Goal: Task Accomplishment & Management: Use online tool/utility

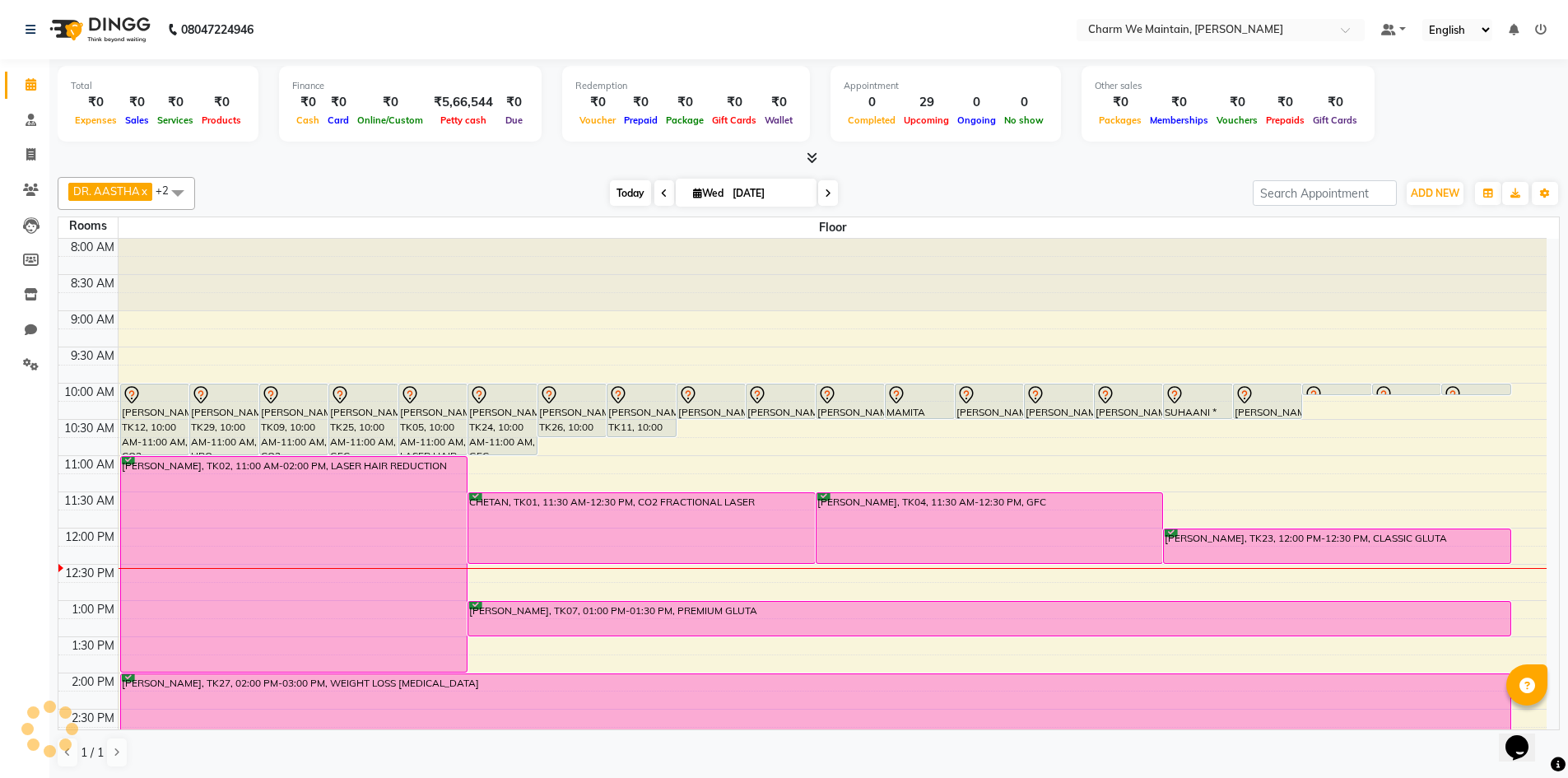
click at [626, 192] on span "Today" at bounding box center [630, 193] width 42 height 26
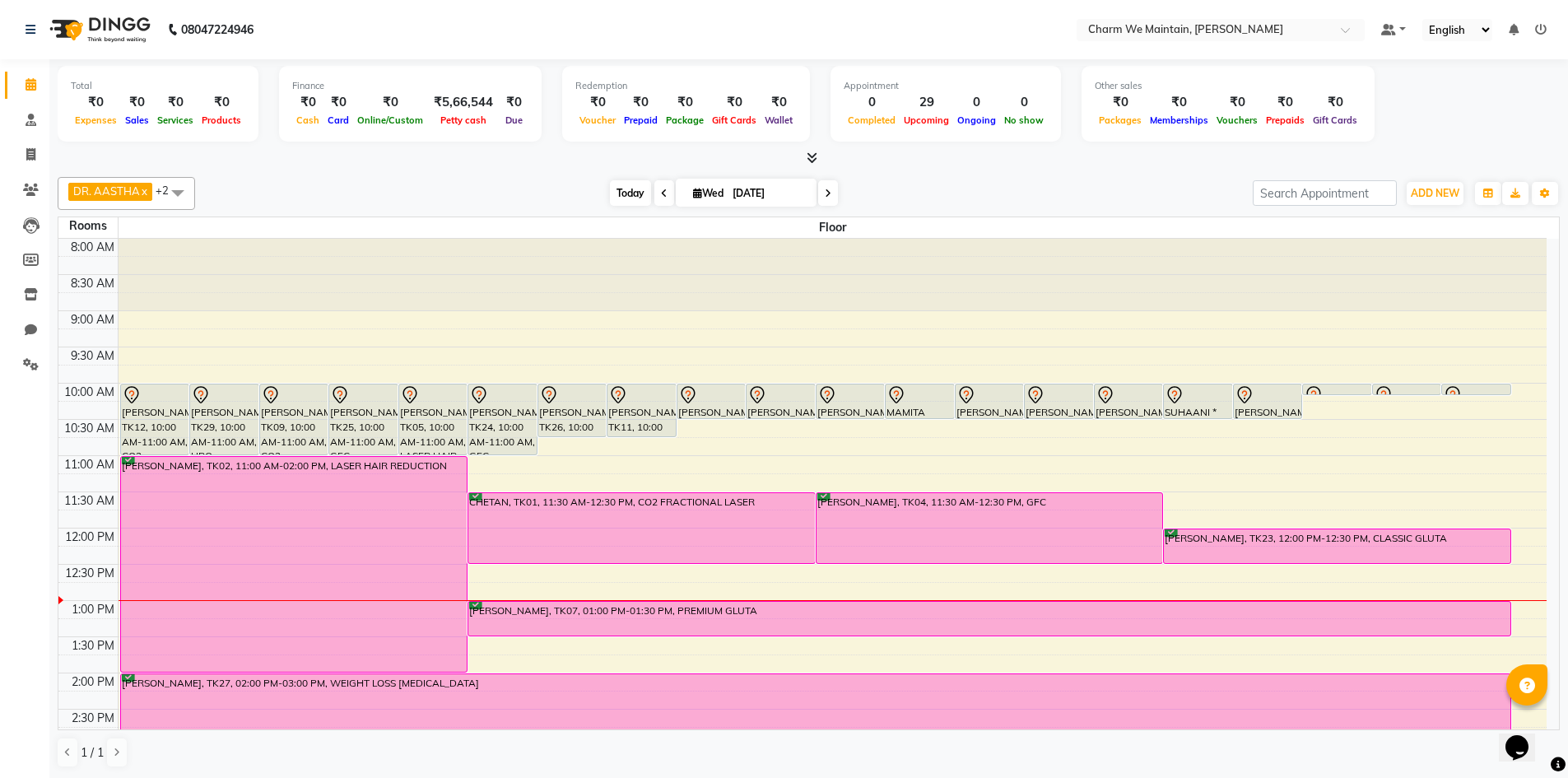
click at [618, 191] on span "Today" at bounding box center [630, 193] width 42 height 26
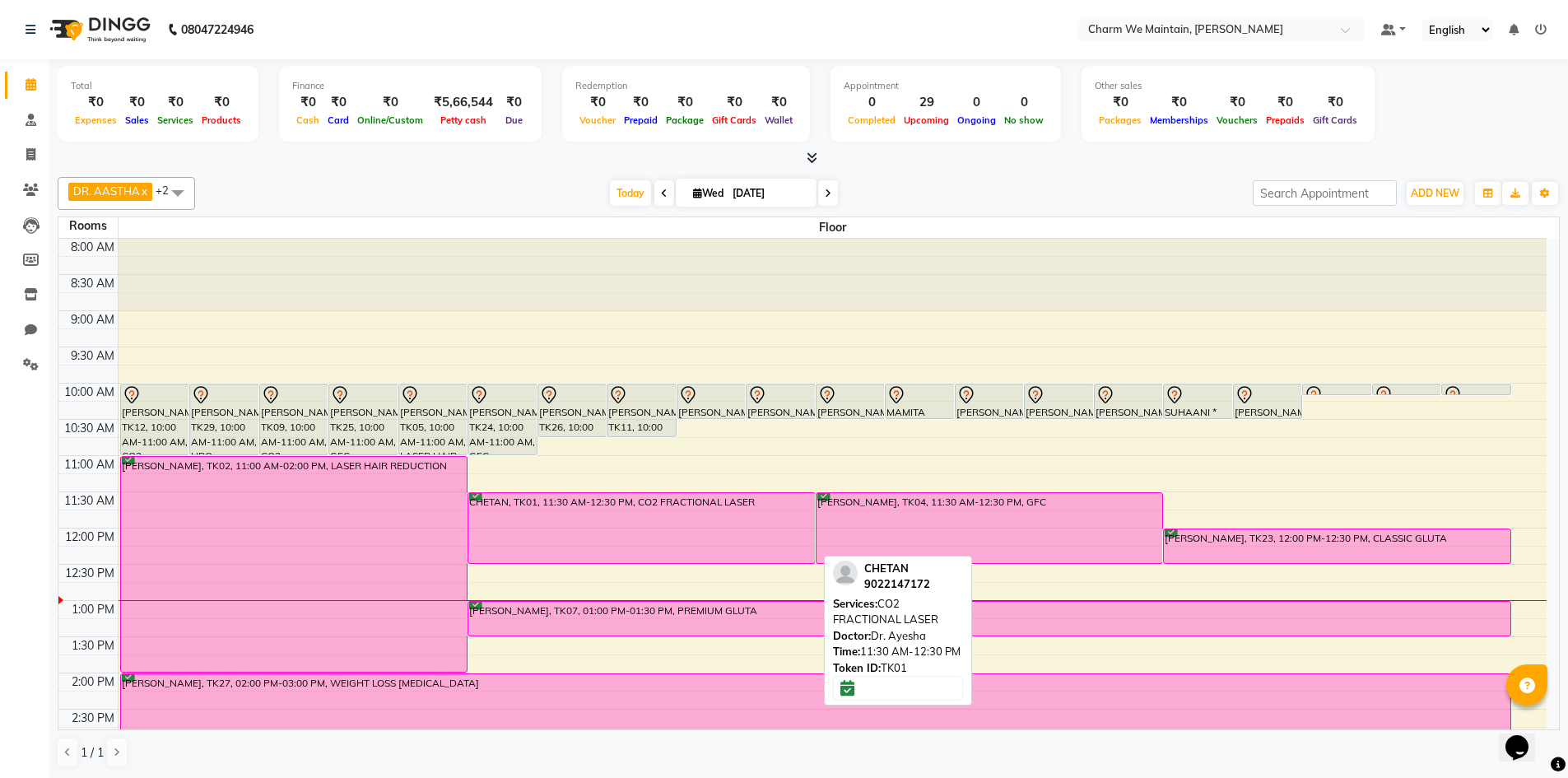
click at [599, 533] on div "CHETAN, TK01, 11:30 AM-12:30 PM, CO2 FRACTIONAL LASER" at bounding box center [642, 528] width 346 height 70
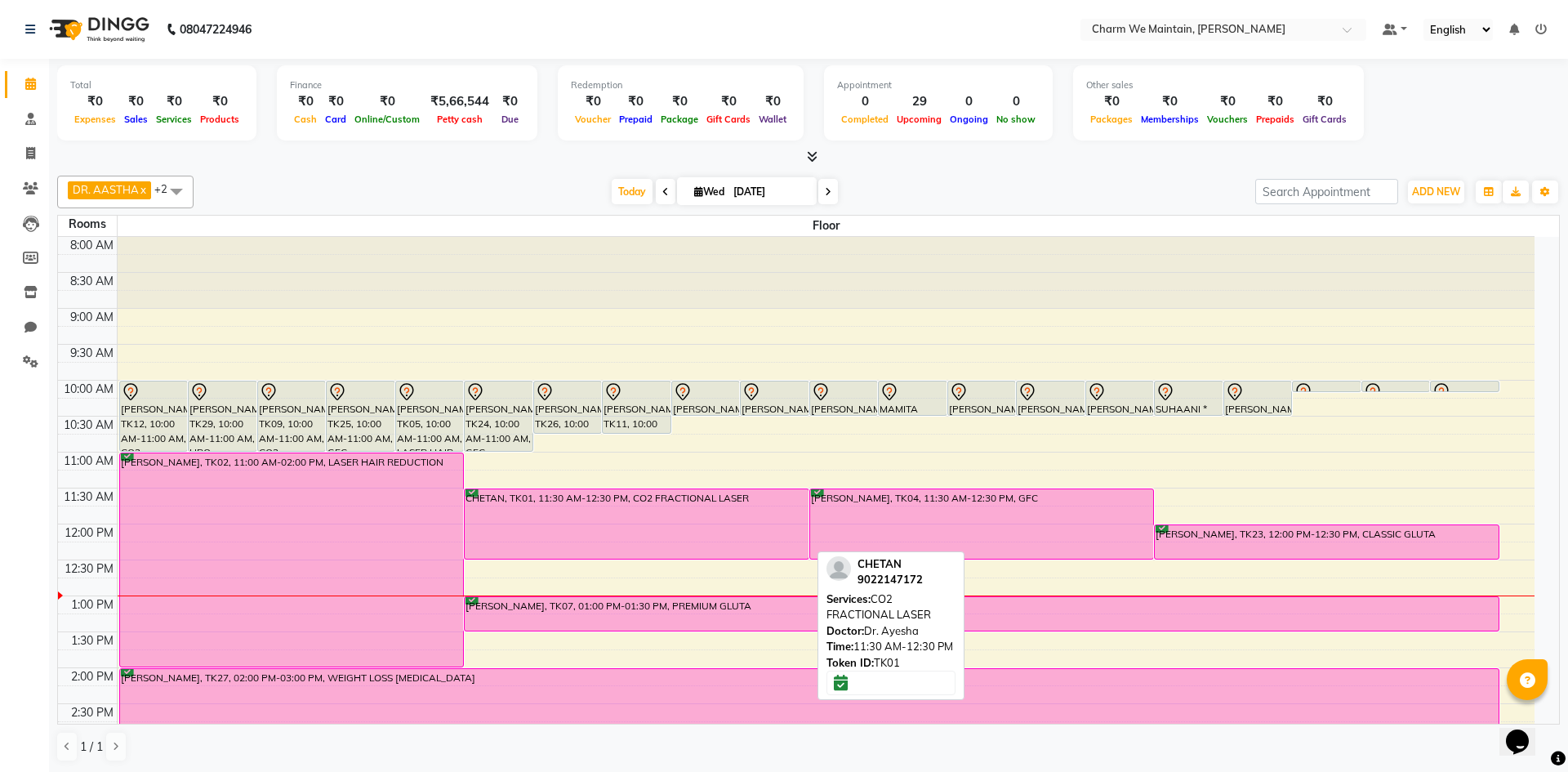
select select "6"
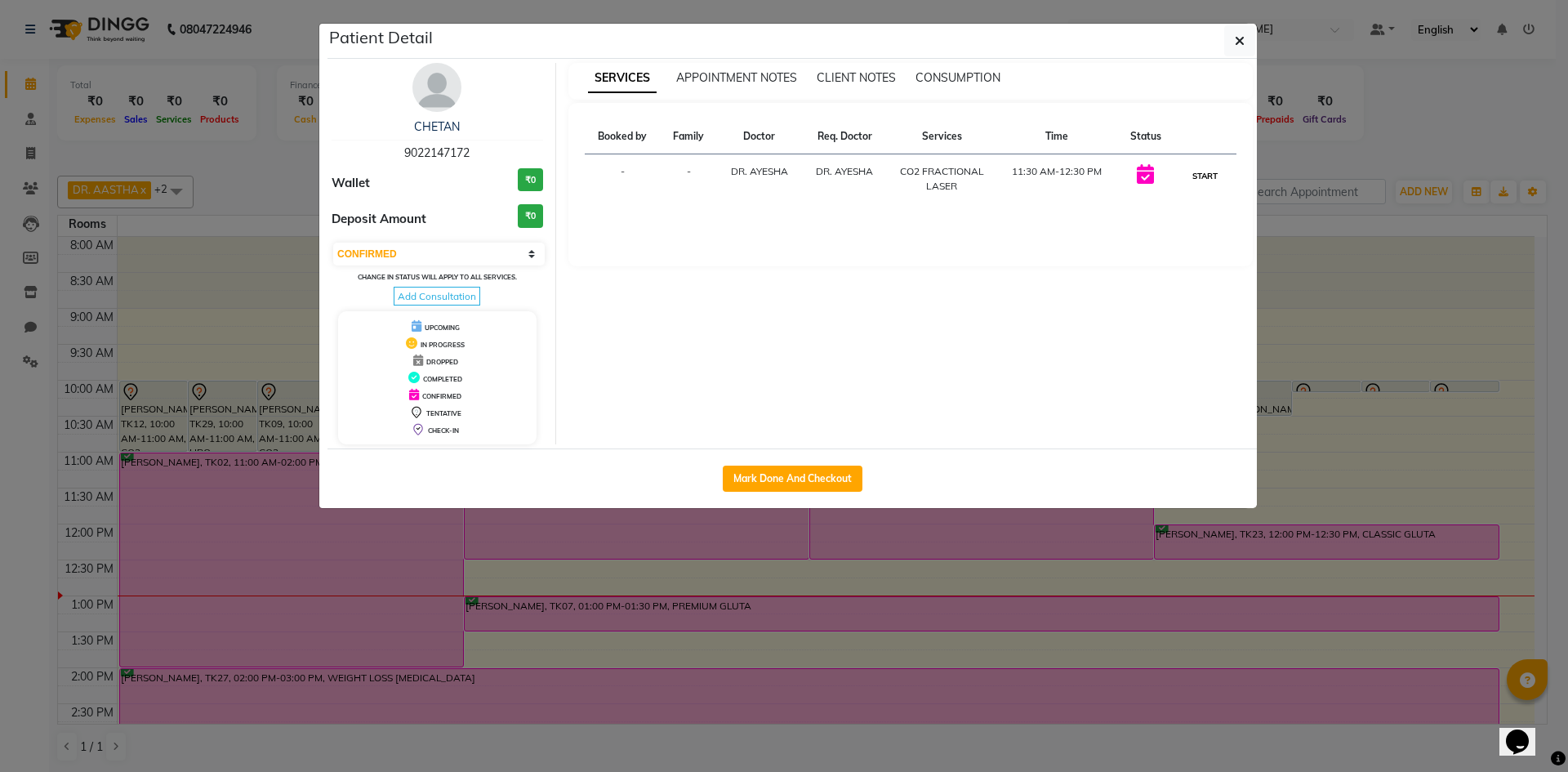
click at [1201, 173] on button "START" at bounding box center [1205, 175] width 33 height 20
click at [1237, 33] on span "button" at bounding box center [1239, 40] width 10 height 17
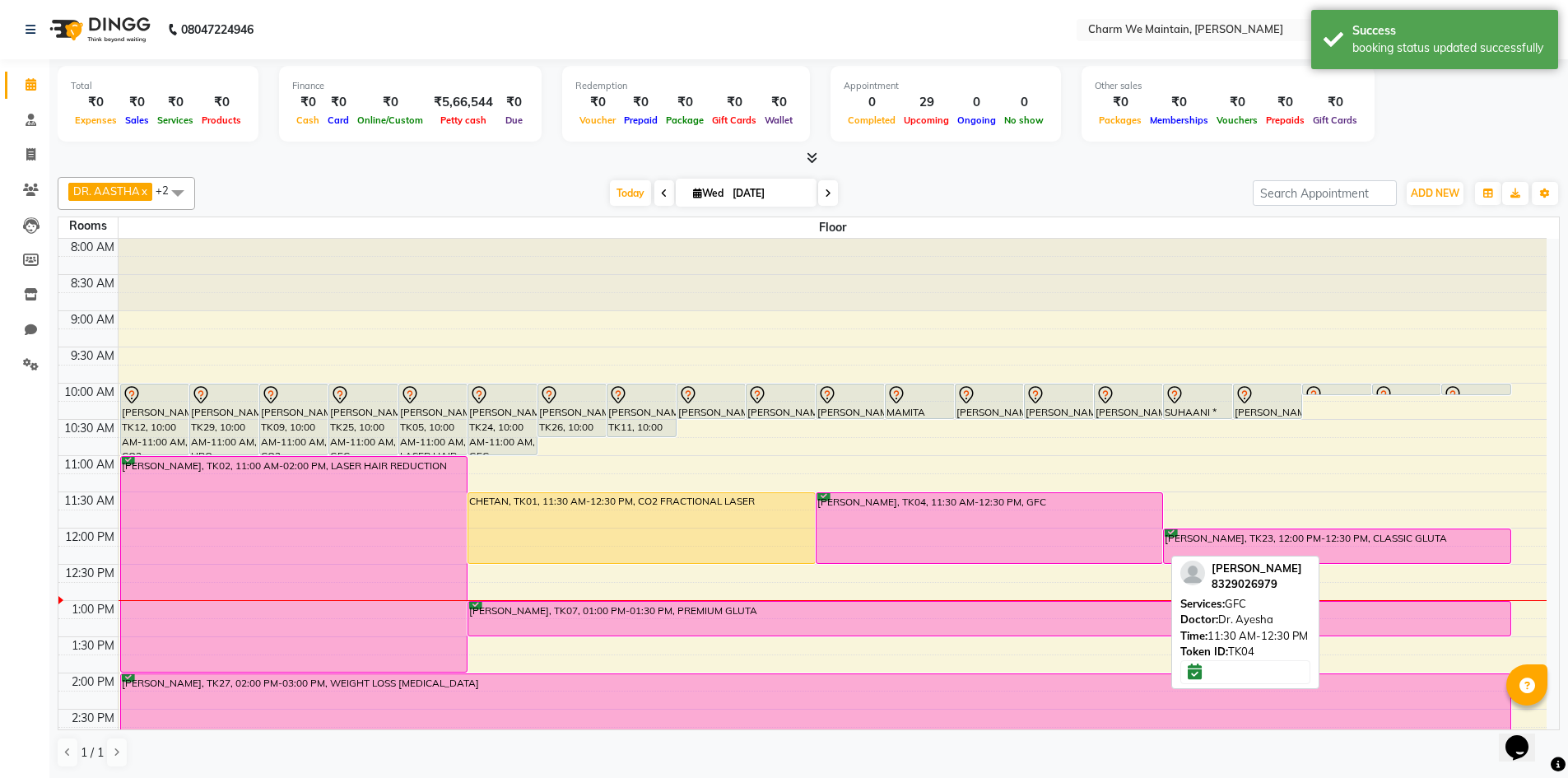
click at [981, 519] on div "[PERSON_NAME], TK04, 11:30 AM-12:30 PM, GFC" at bounding box center [990, 528] width 346 height 70
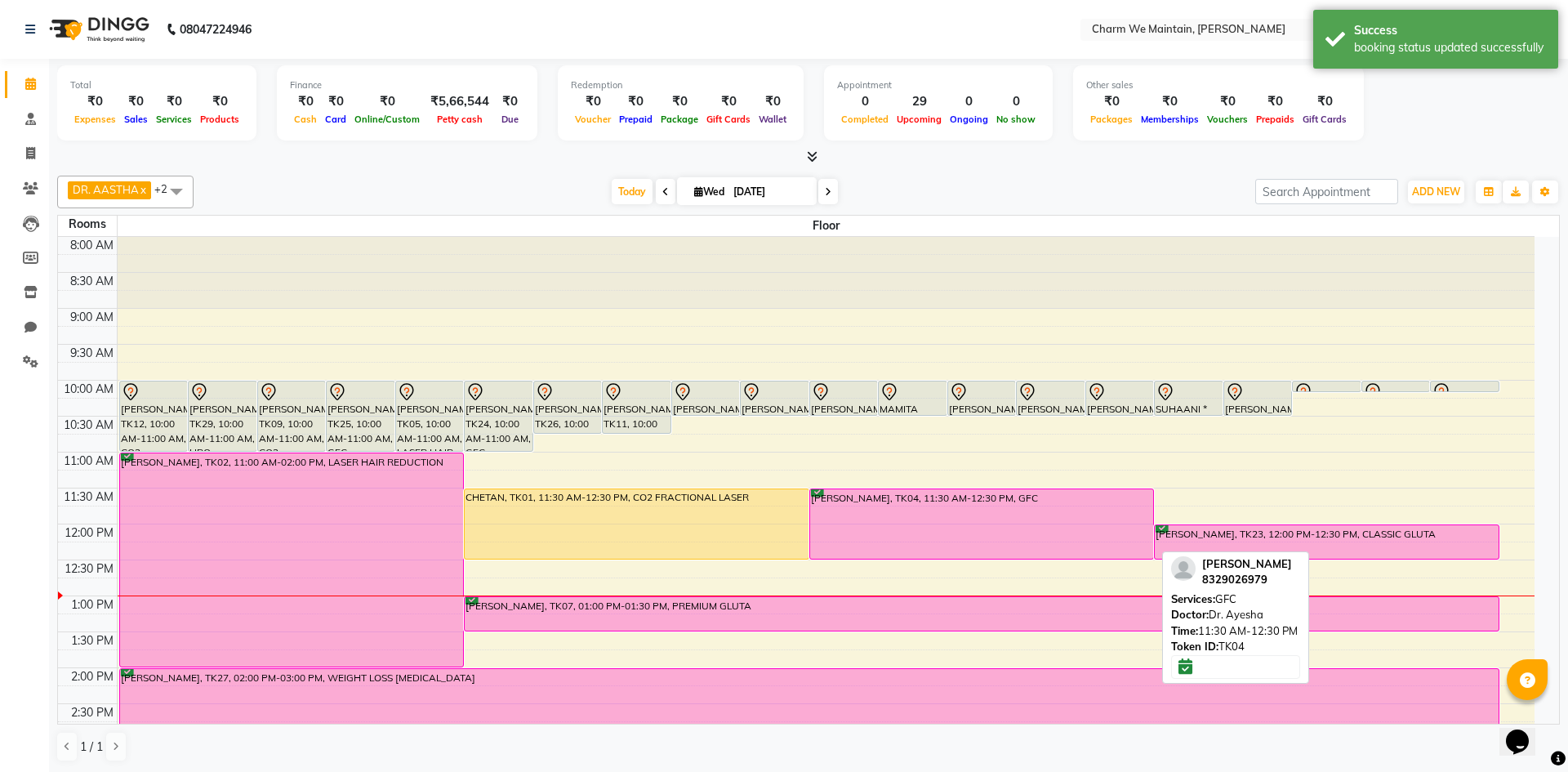
select select "1"
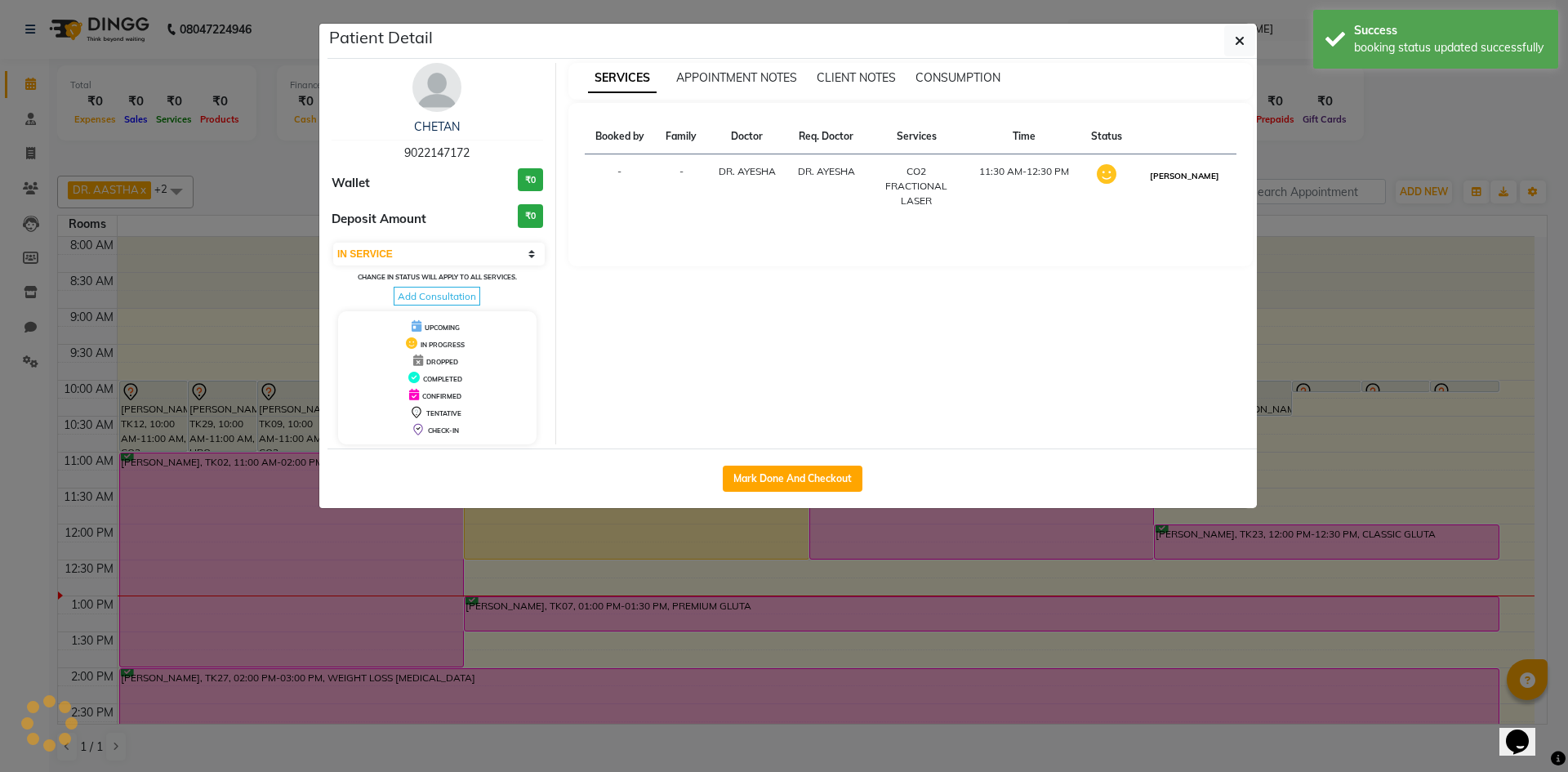
click at [1206, 177] on button "[PERSON_NAME]" at bounding box center [1185, 175] width 77 height 20
click at [1237, 41] on icon "button" at bounding box center [1239, 40] width 10 height 13
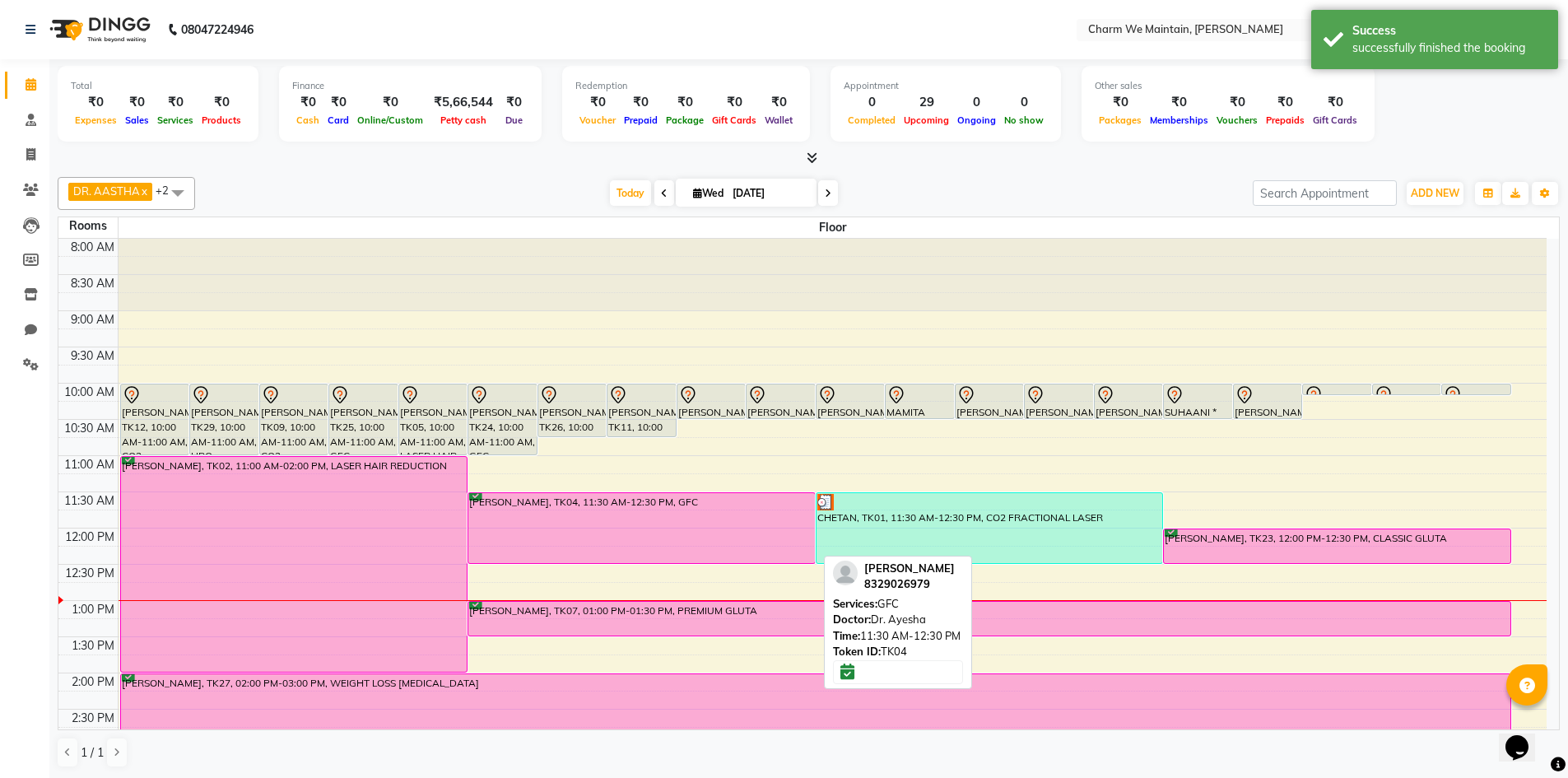
click at [718, 538] on div "[PERSON_NAME], TK04, 11:30 AM-12:30 PM, GFC" at bounding box center [642, 528] width 346 height 70
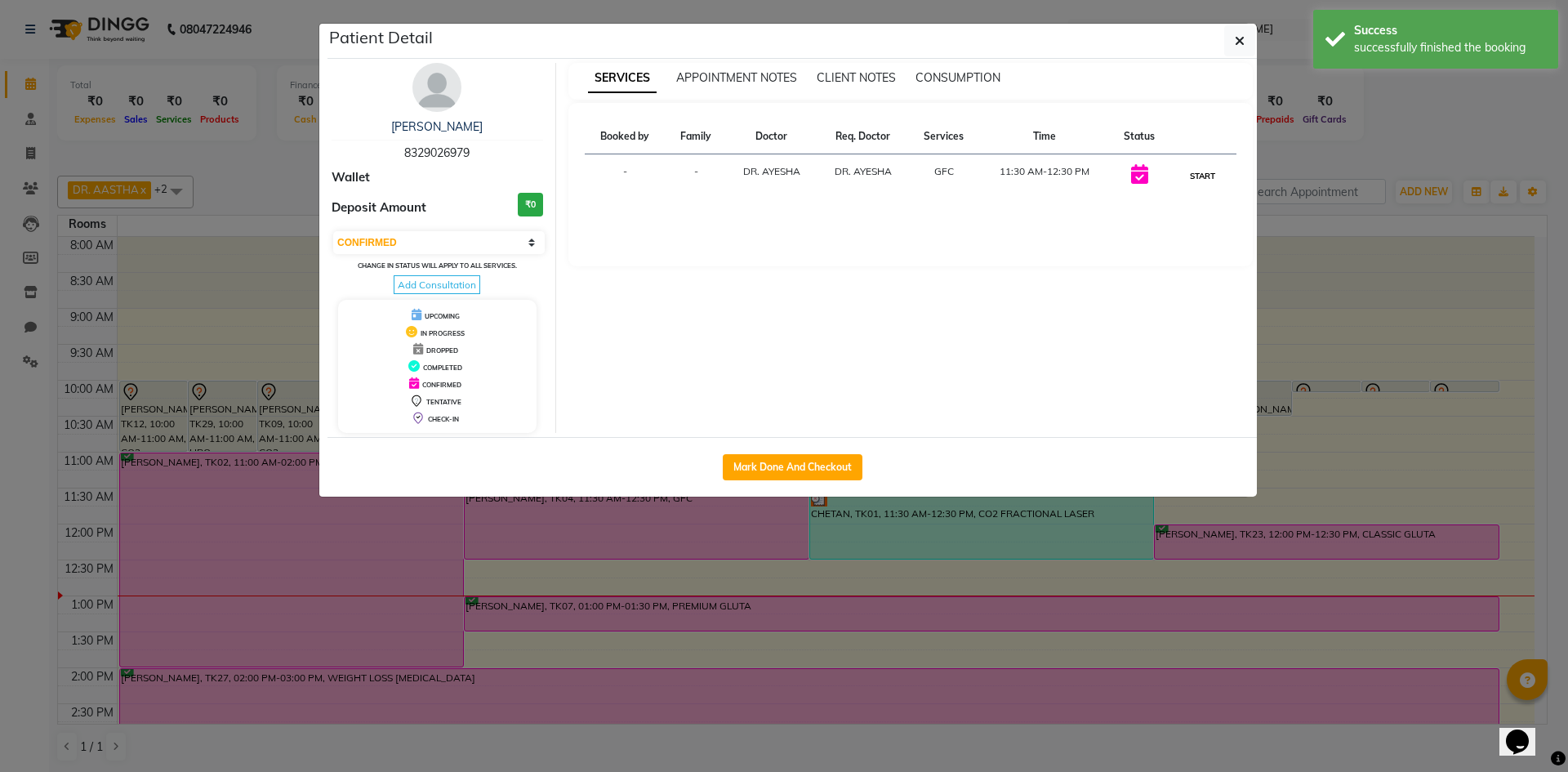
click at [1207, 178] on button "START" at bounding box center [1202, 175] width 33 height 20
select select "1"
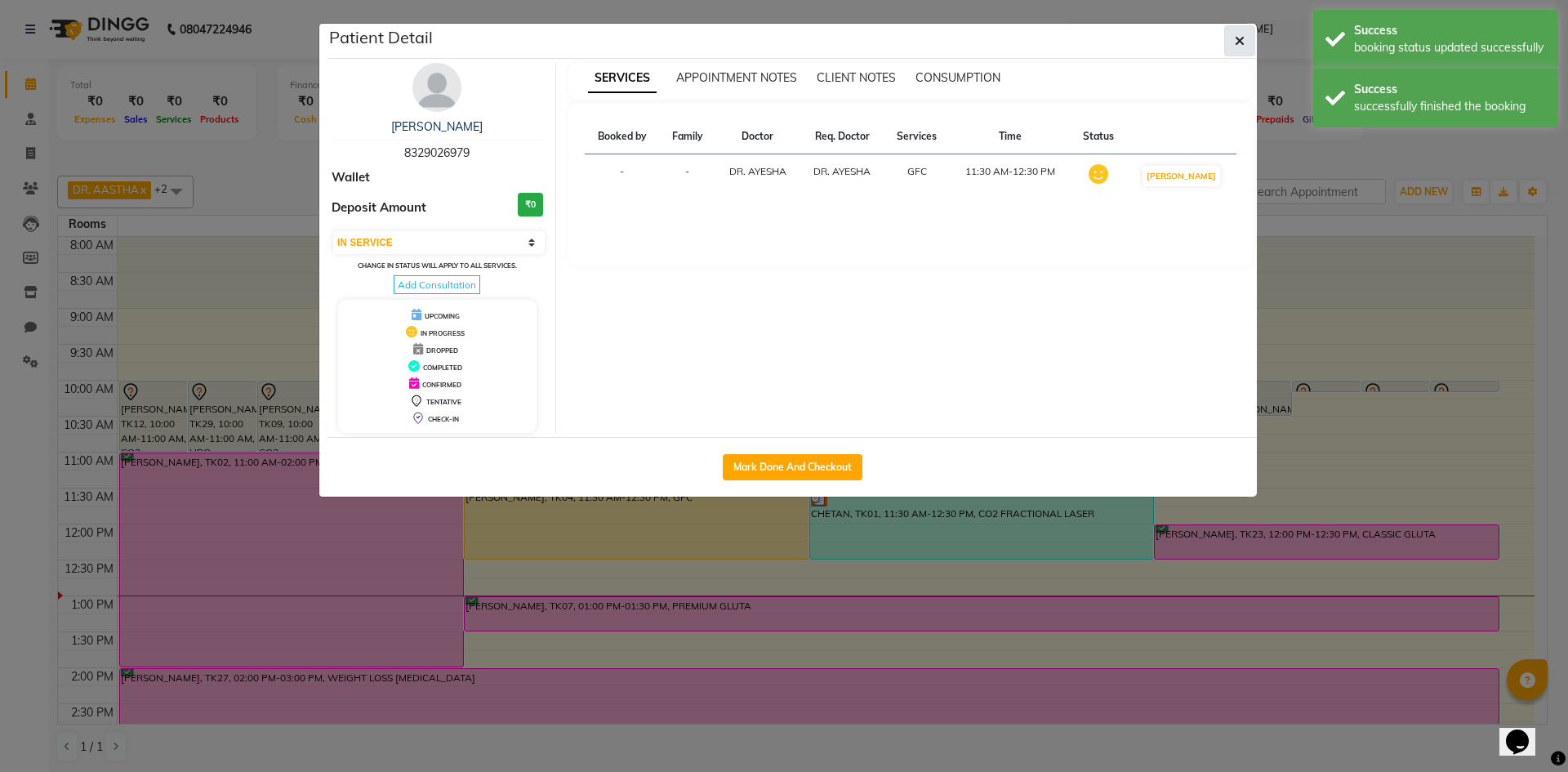
click at [1248, 42] on button "button" at bounding box center [1239, 40] width 31 height 31
